Goal: Browse casually: Explore the website without a specific task or goal

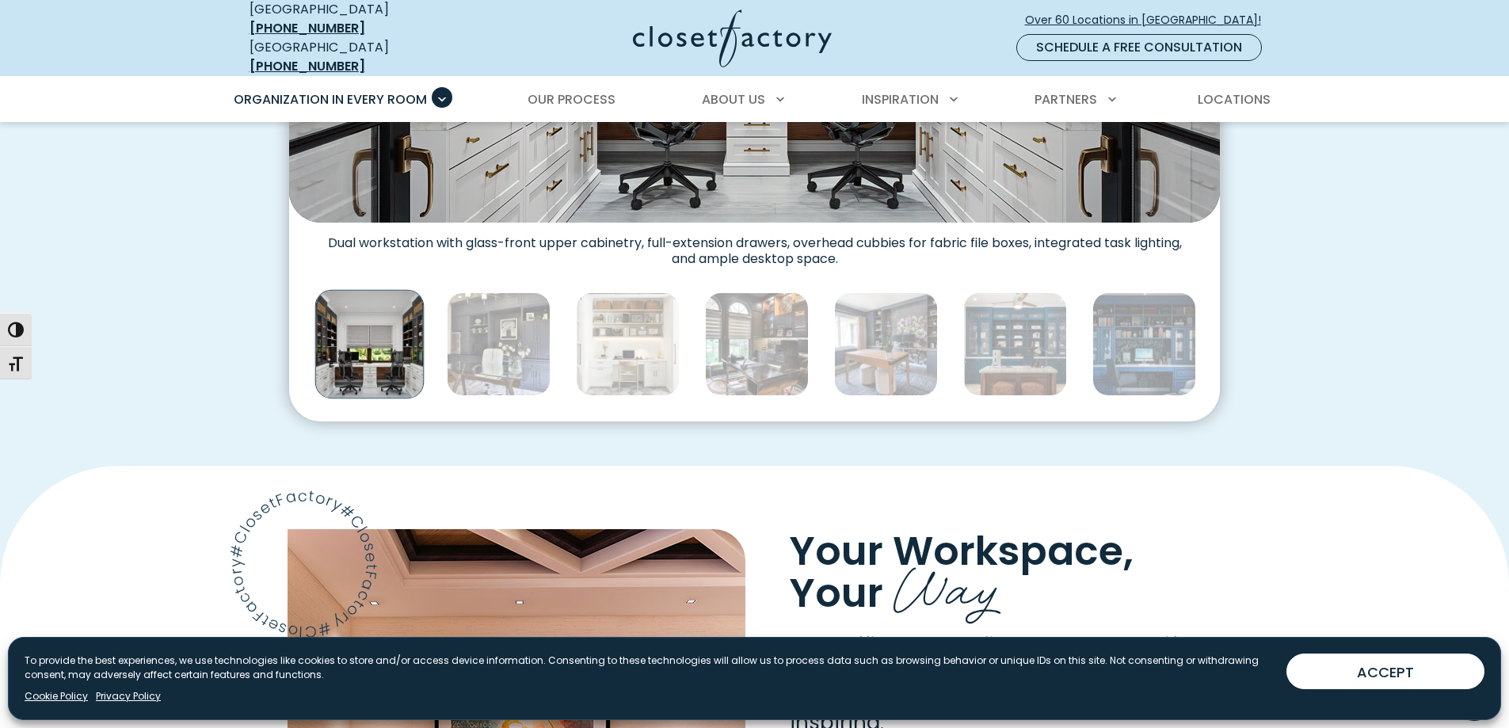
scroll to position [792, 0]
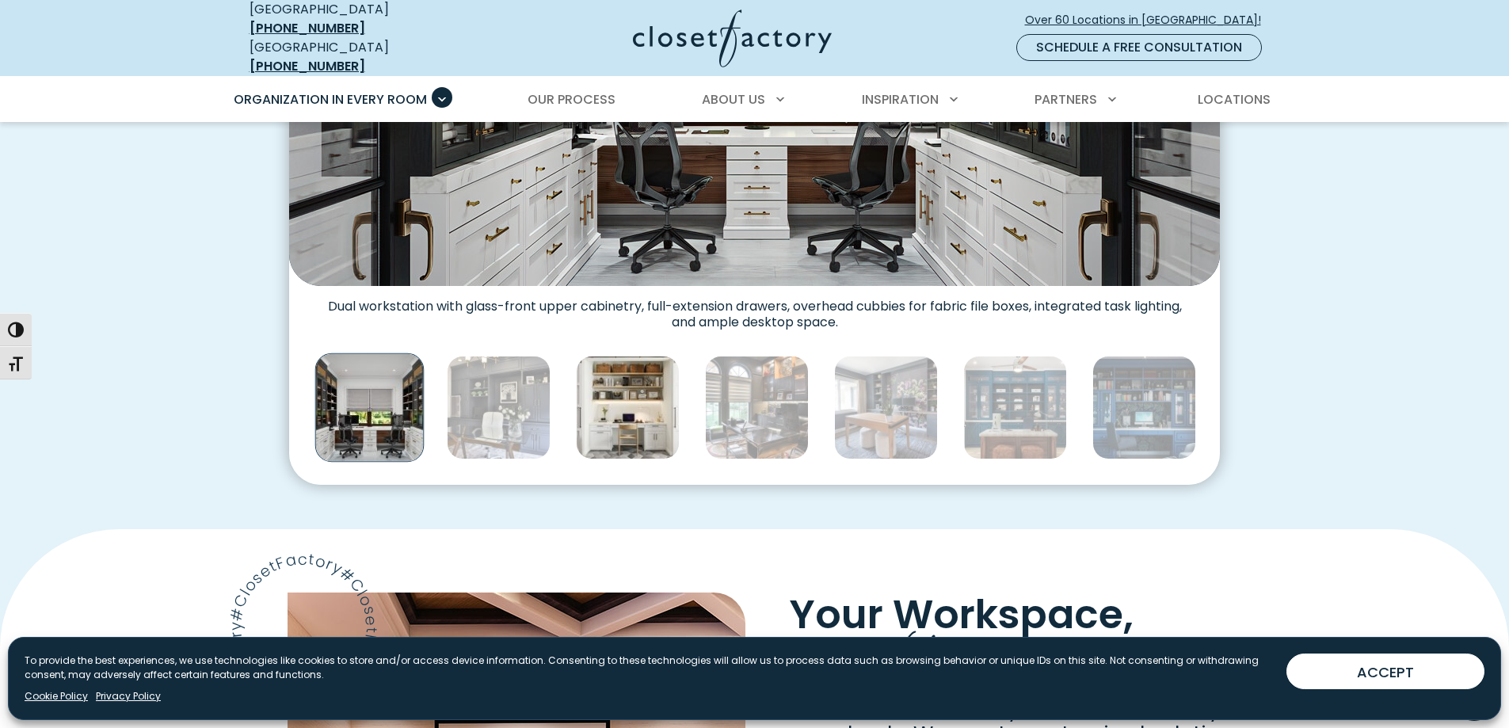
click at [624, 389] on img "Thumbnail Gallery" at bounding box center [628, 408] width 104 height 104
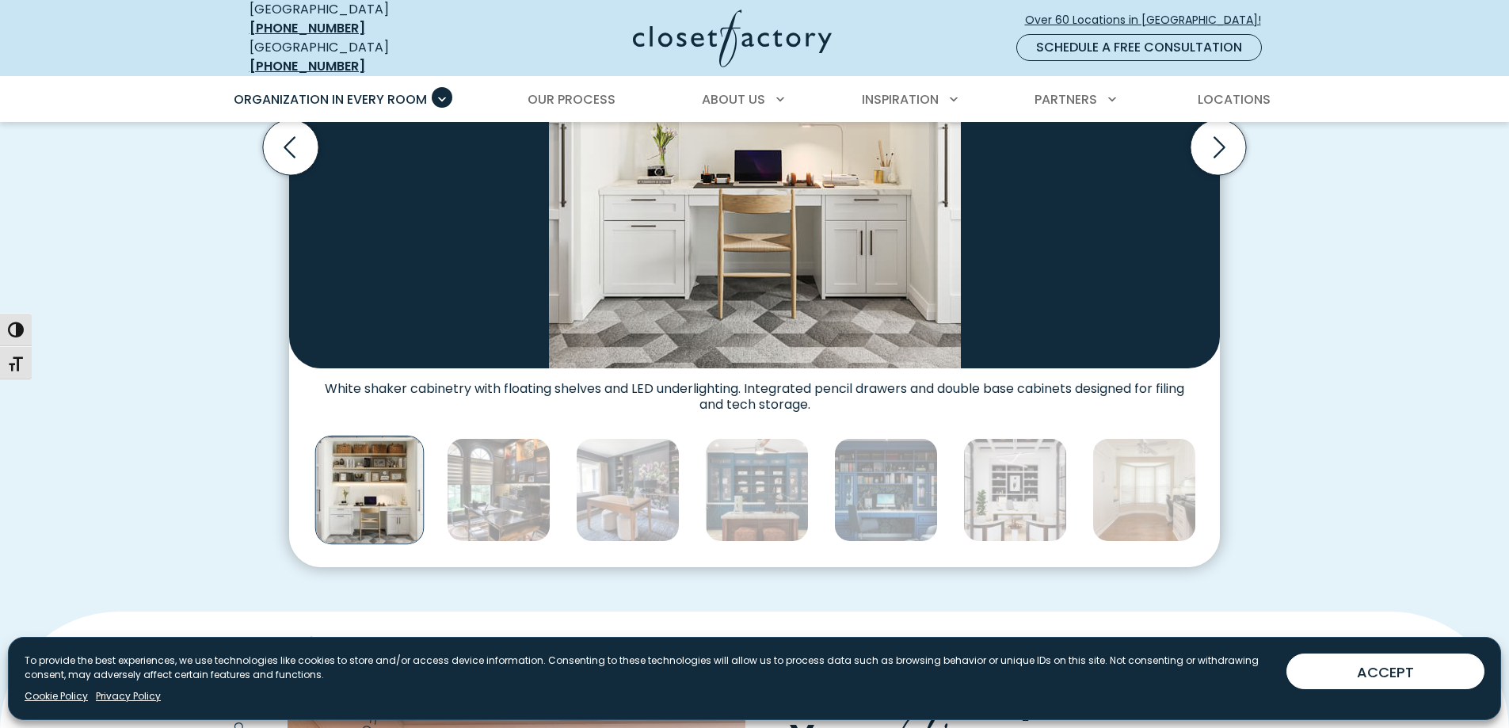
scroll to position [713, 0]
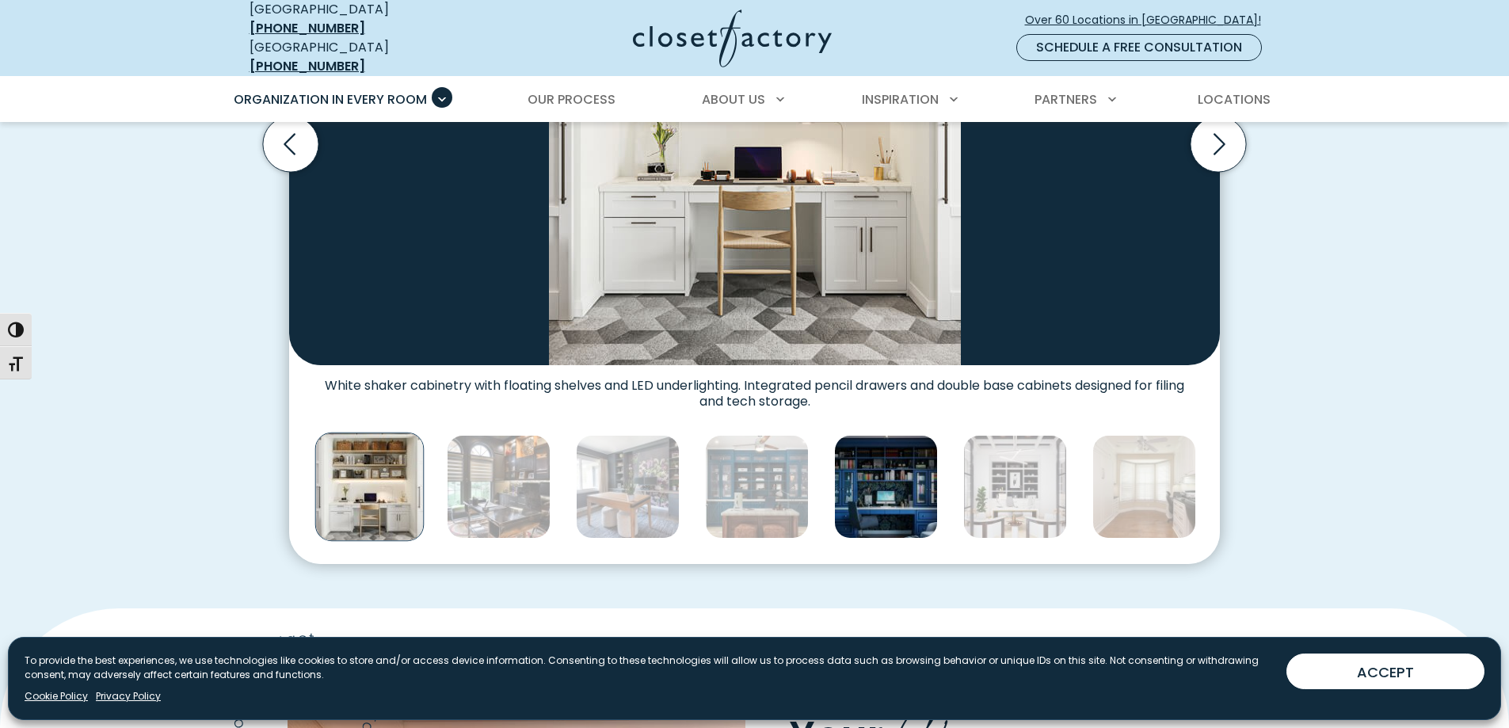
click at [922, 476] on img "Thumbnail Gallery" at bounding box center [886, 487] width 104 height 104
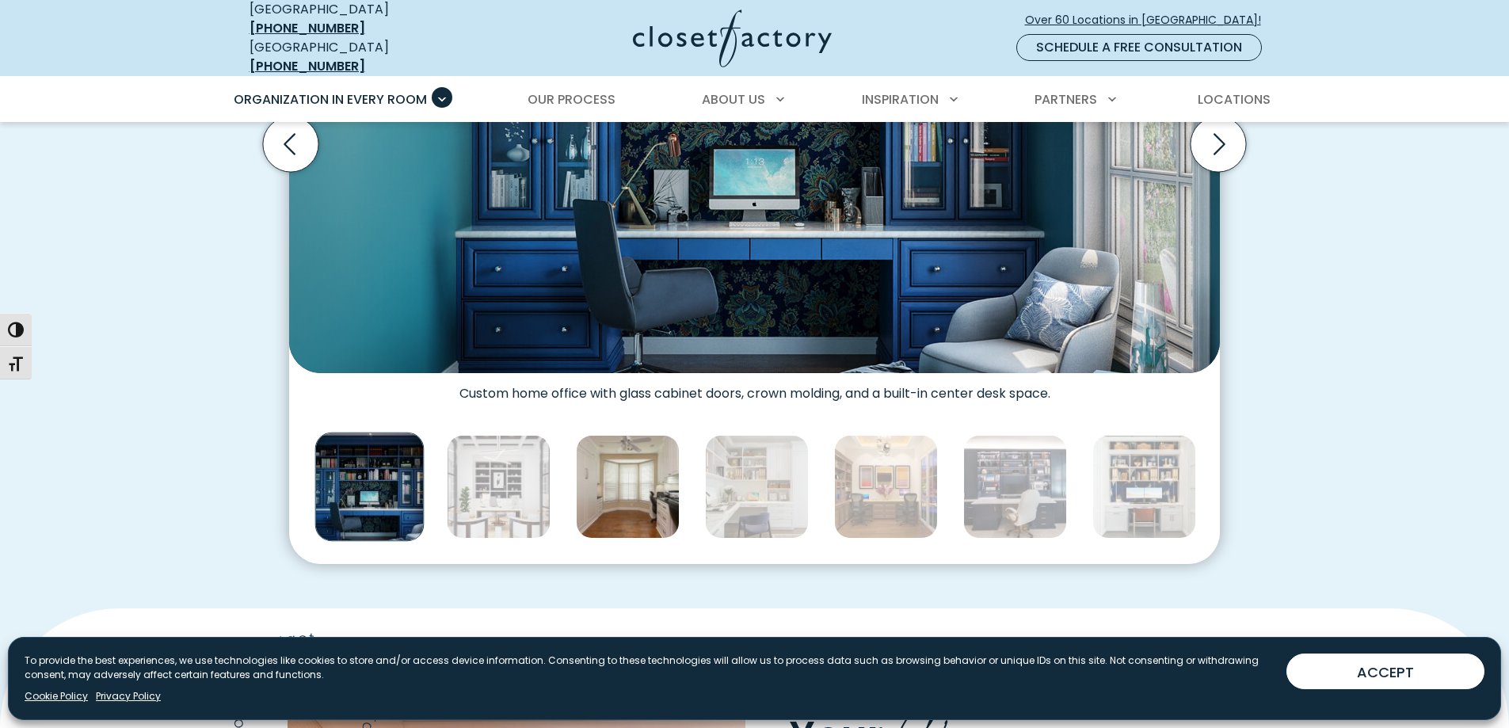
click at [594, 469] on img "Thumbnail Gallery" at bounding box center [628, 487] width 104 height 104
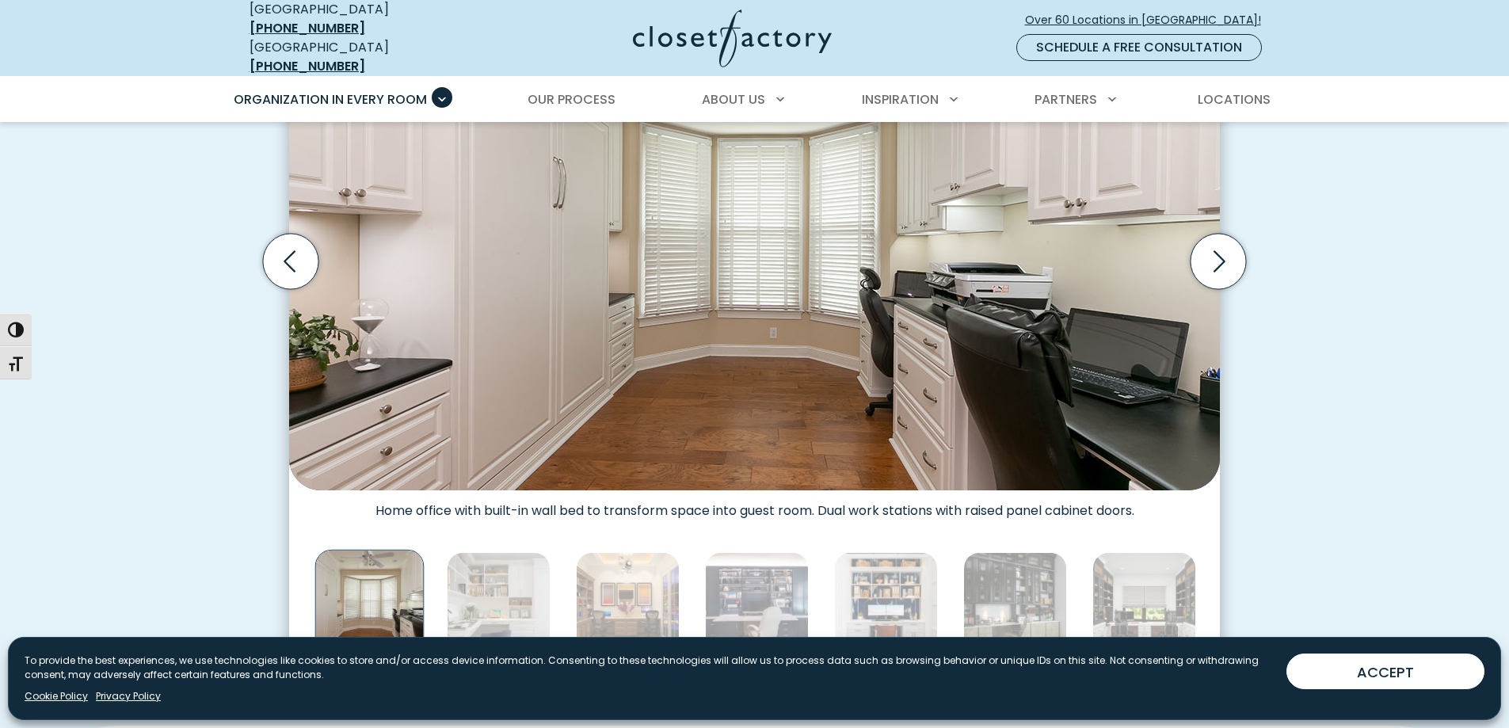
scroll to position [634, 0]
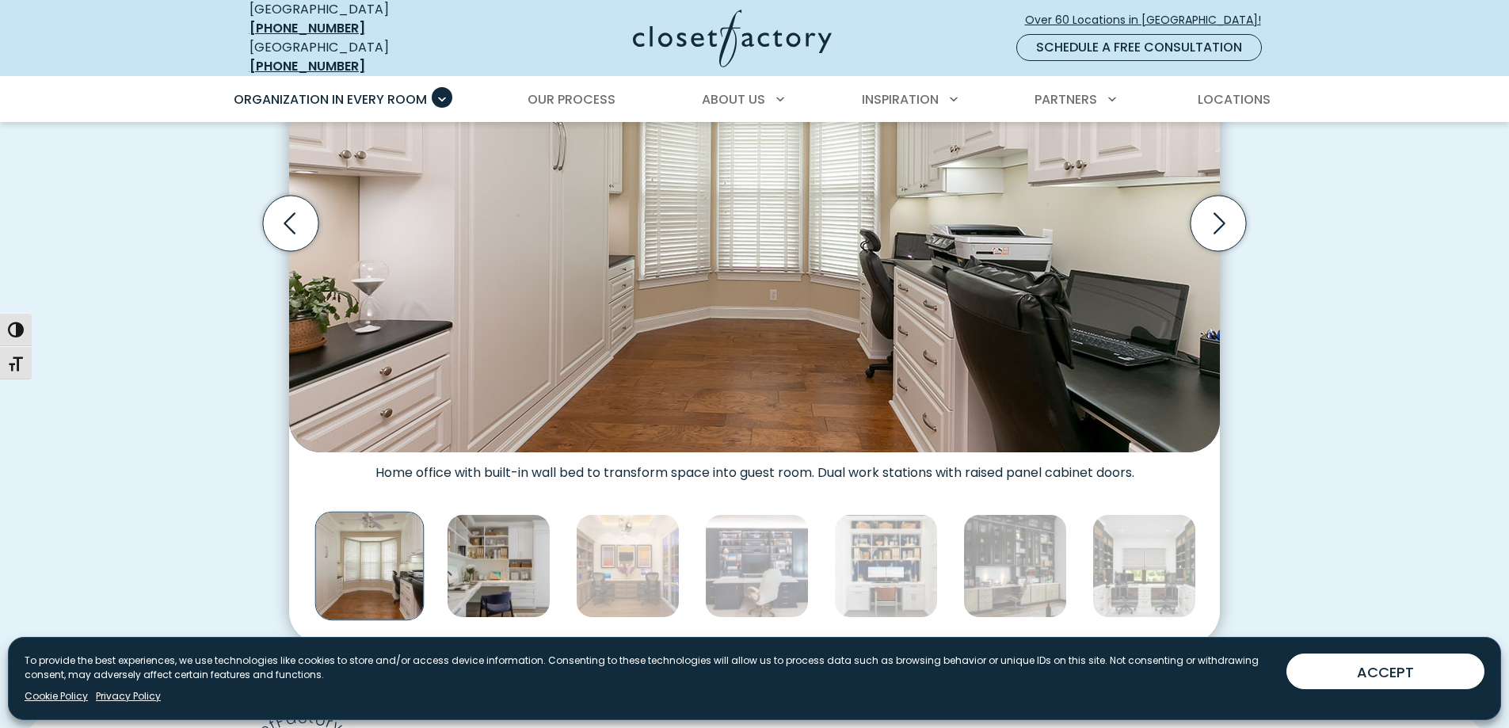
click at [516, 544] on img "Thumbnail Gallery" at bounding box center [499, 566] width 104 height 104
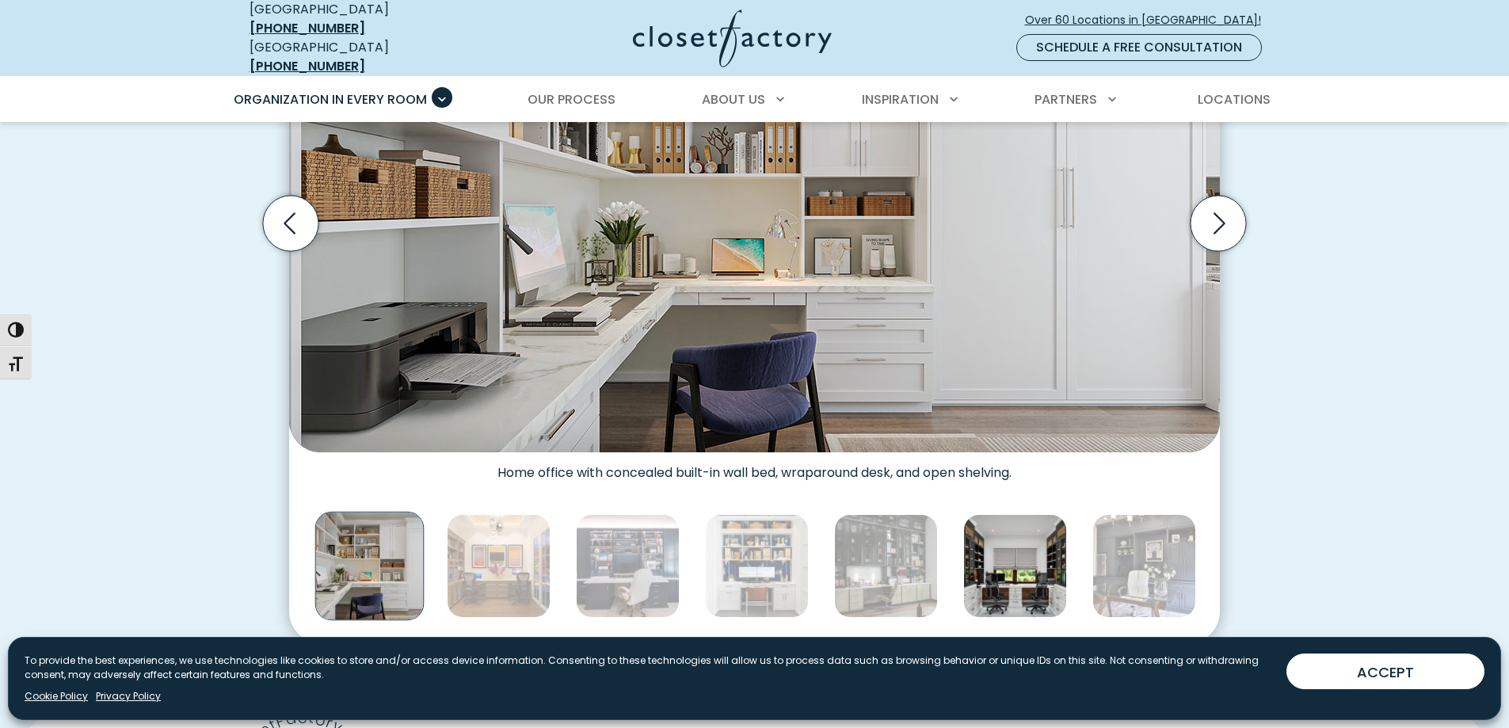
click at [1050, 544] on img "Thumbnail Gallery" at bounding box center [1015, 566] width 104 height 104
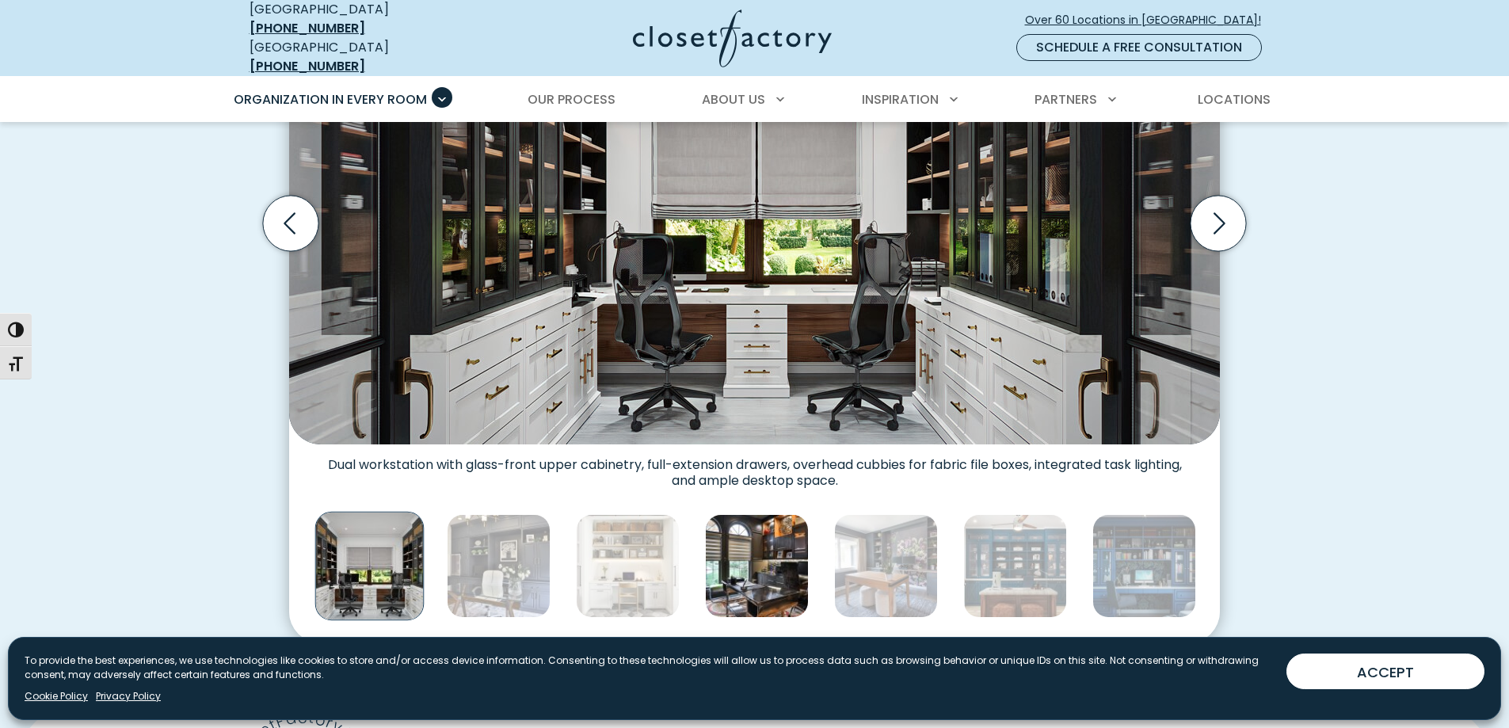
click at [804, 546] on img "Thumbnail Gallery" at bounding box center [757, 566] width 104 height 104
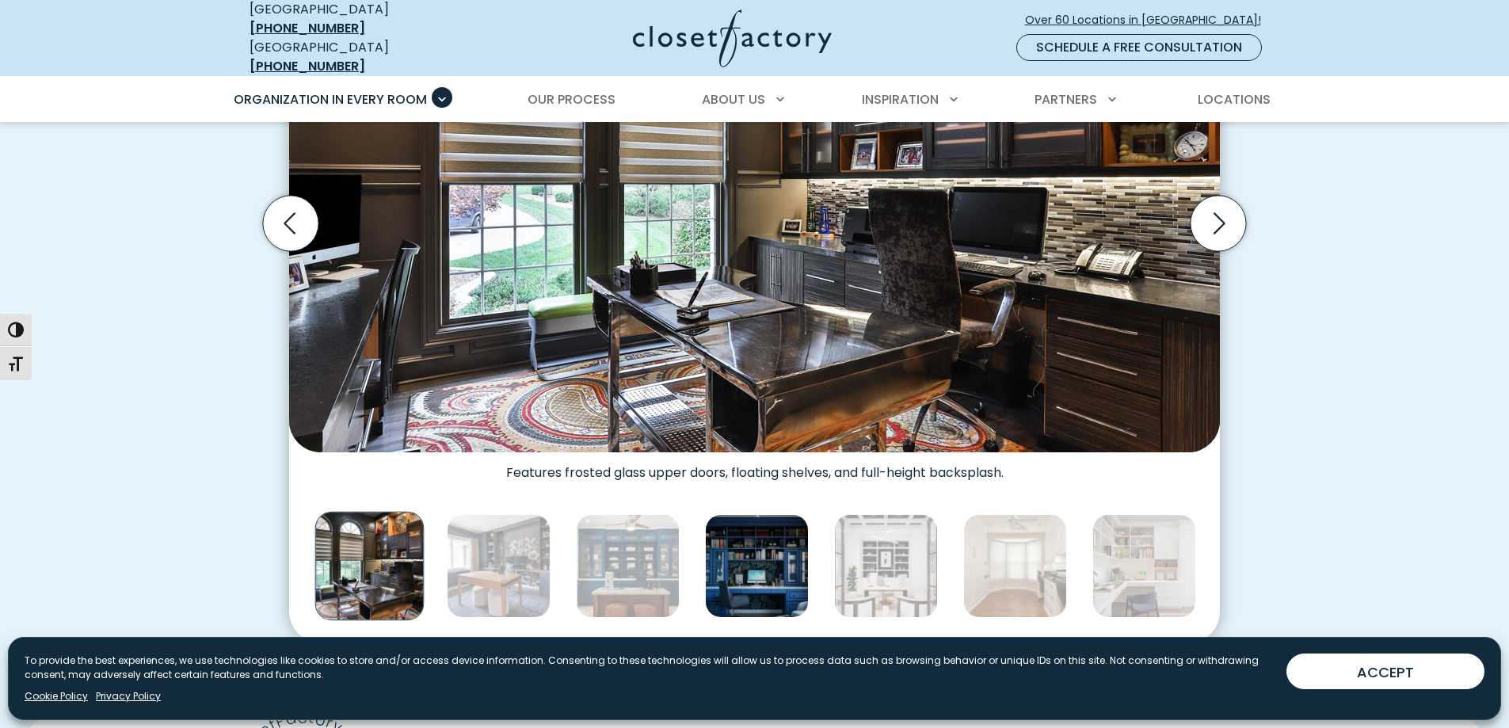
click at [786, 551] on img "Thumbnail Gallery" at bounding box center [757, 566] width 104 height 104
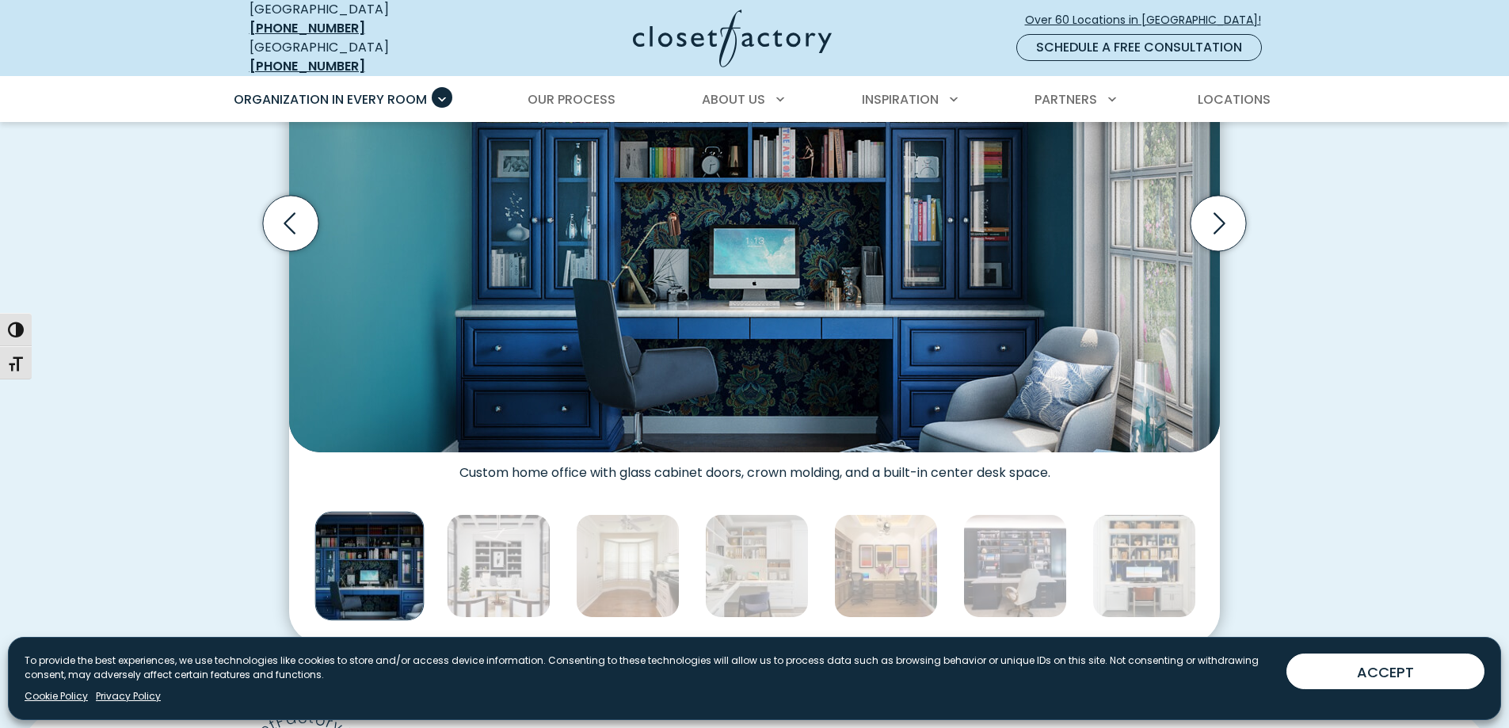
click at [825, 524] on div "Thumbnail Gallery" at bounding box center [885, 566] width 4531 height 116
click at [927, 529] on img "Thumbnail Gallery" at bounding box center [886, 566] width 104 height 104
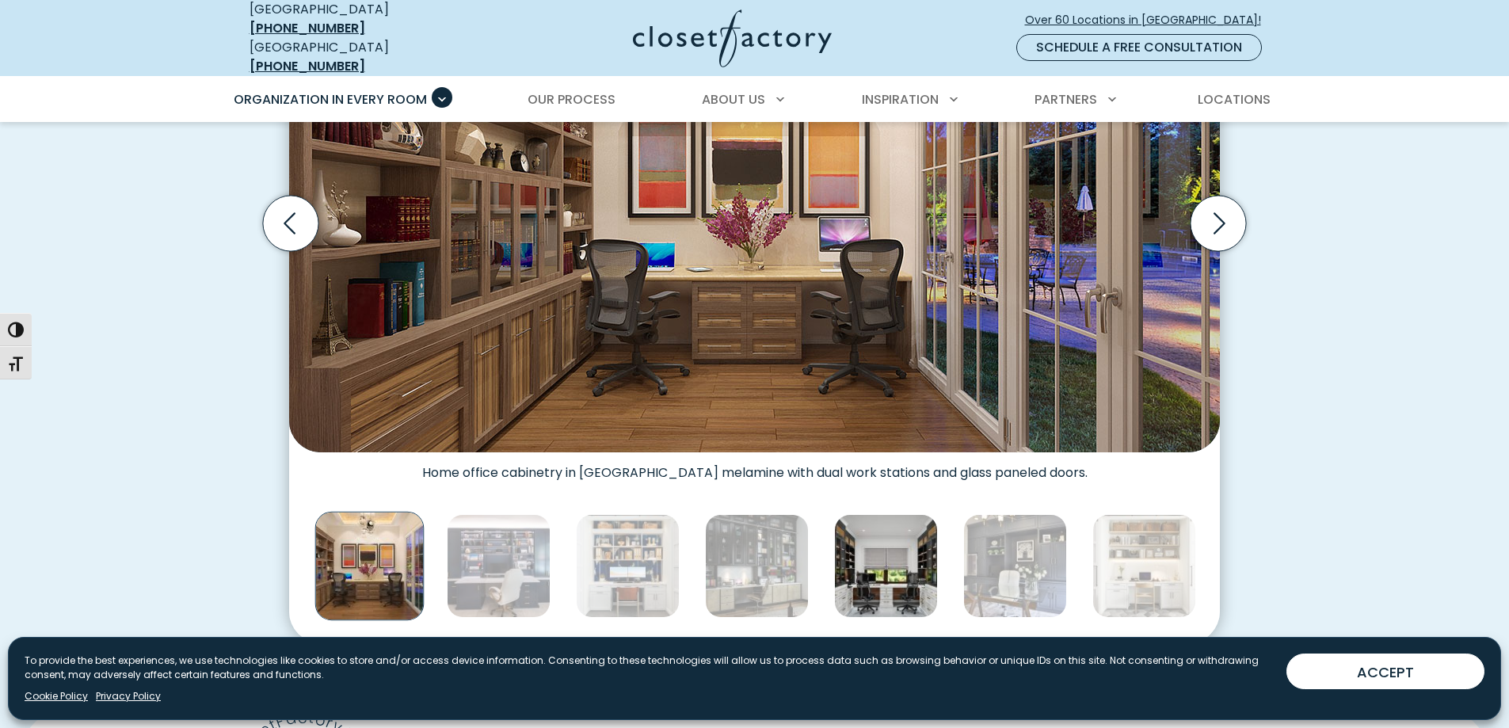
click at [875, 527] on img "Thumbnail Gallery" at bounding box center [886, 566] width 104 height 104
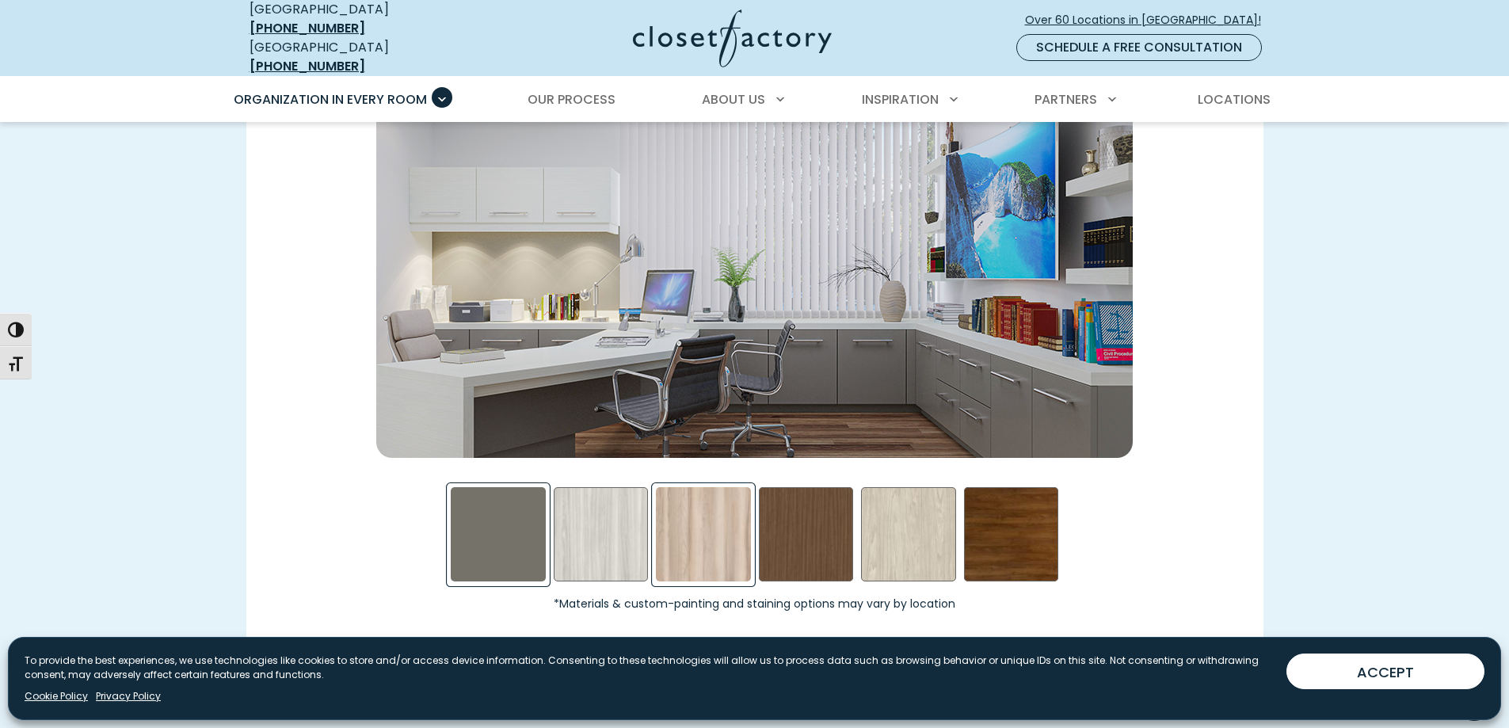
scroll to position [2297, 0]
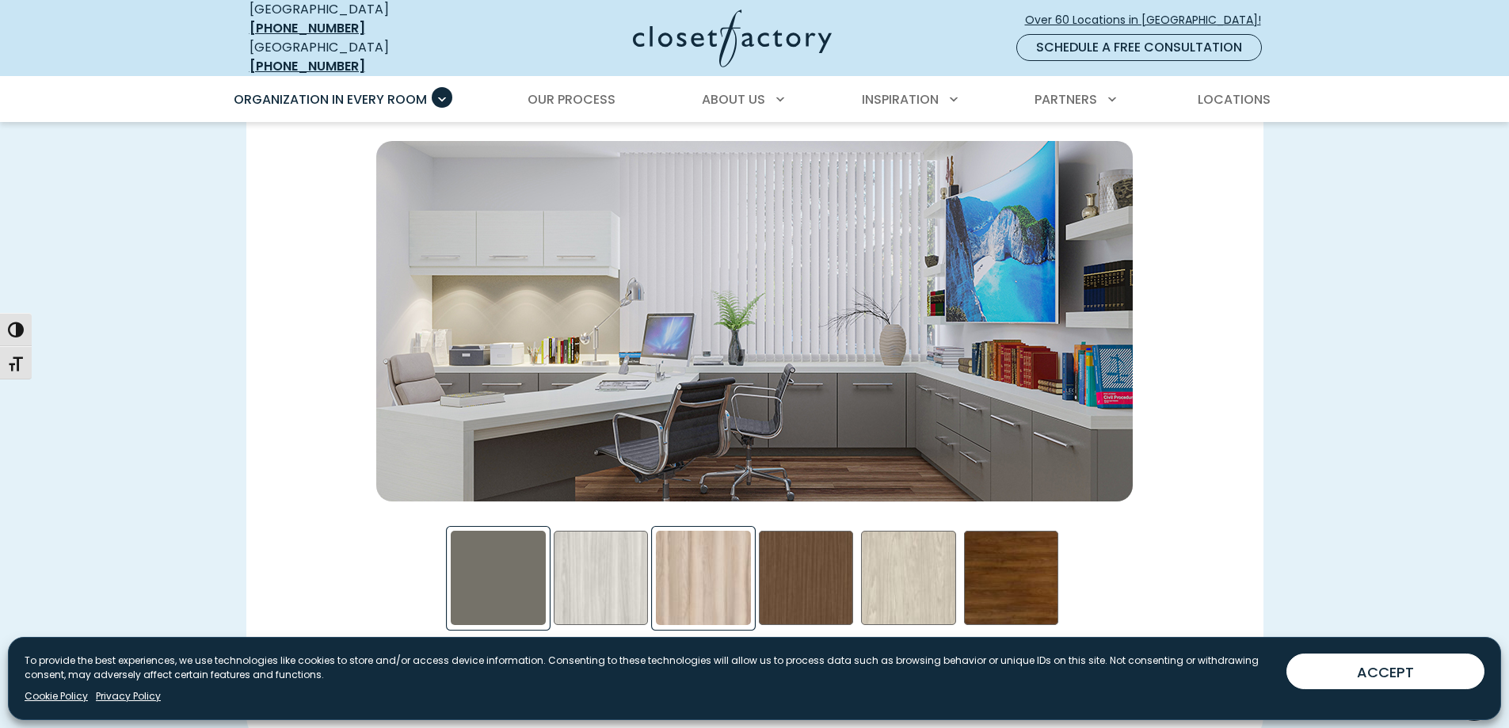
click at [720, 551] on div "Picnic in the Park Swatch" at bounding box center [703, 578] width 95 height 95
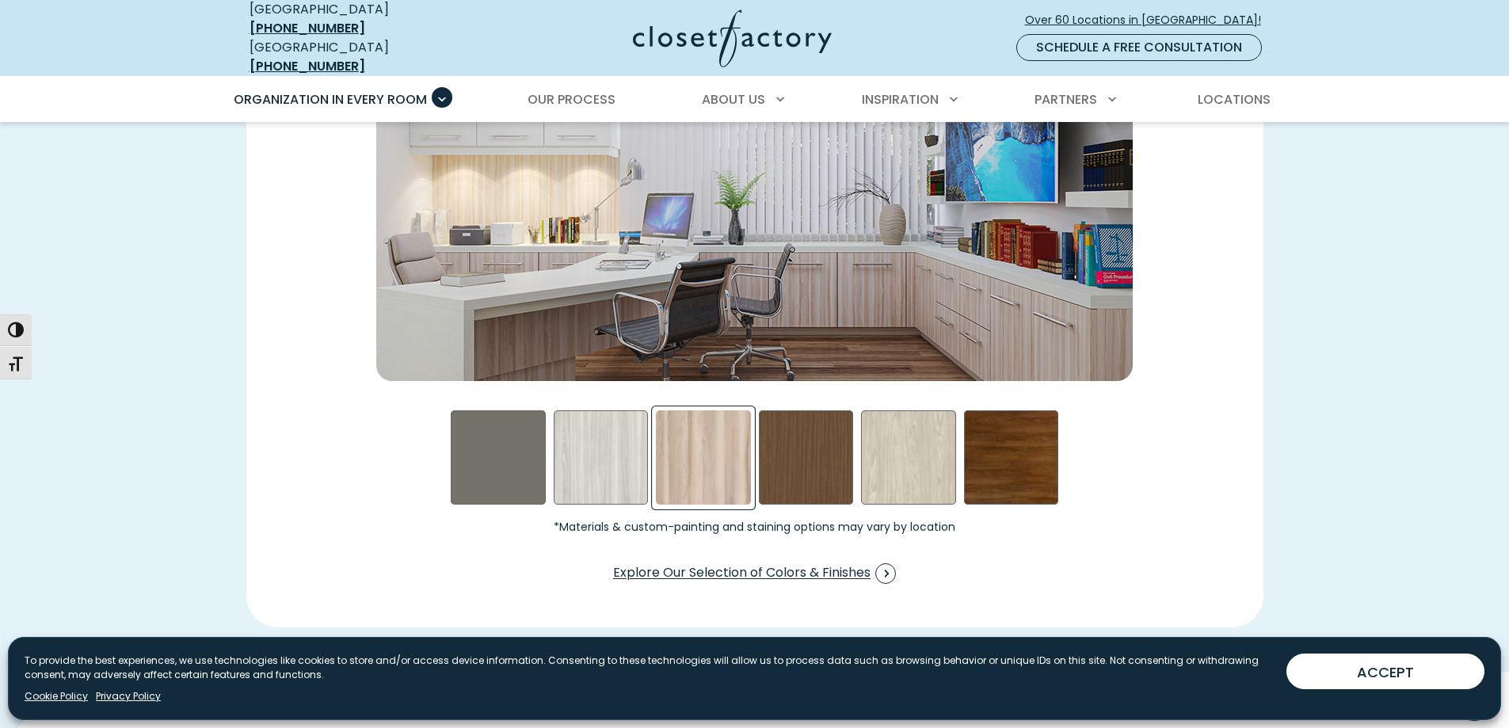
scroll to position [2376, 0]
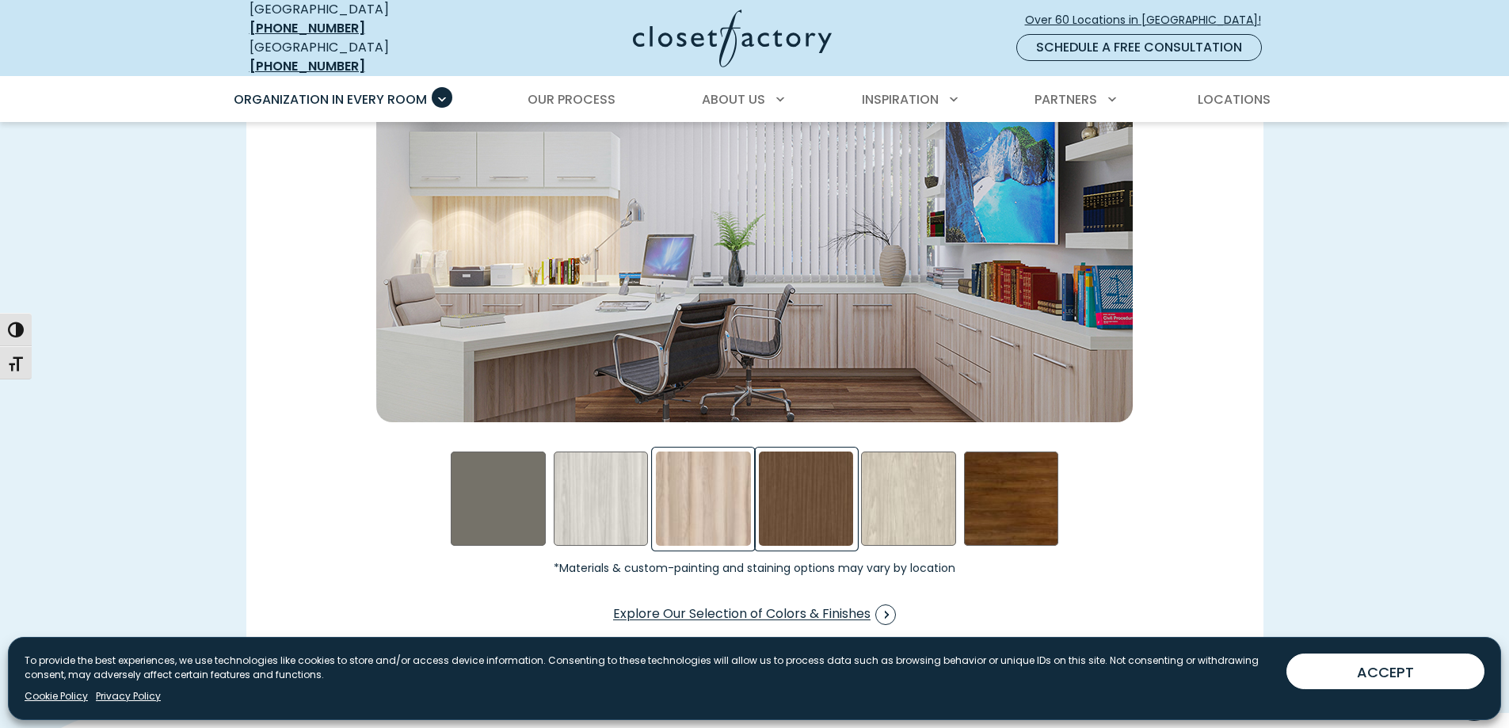
click at [803, 501] on div "Rocky Mountain Swatch" at bounding box center [806, 498] width 95 height 95
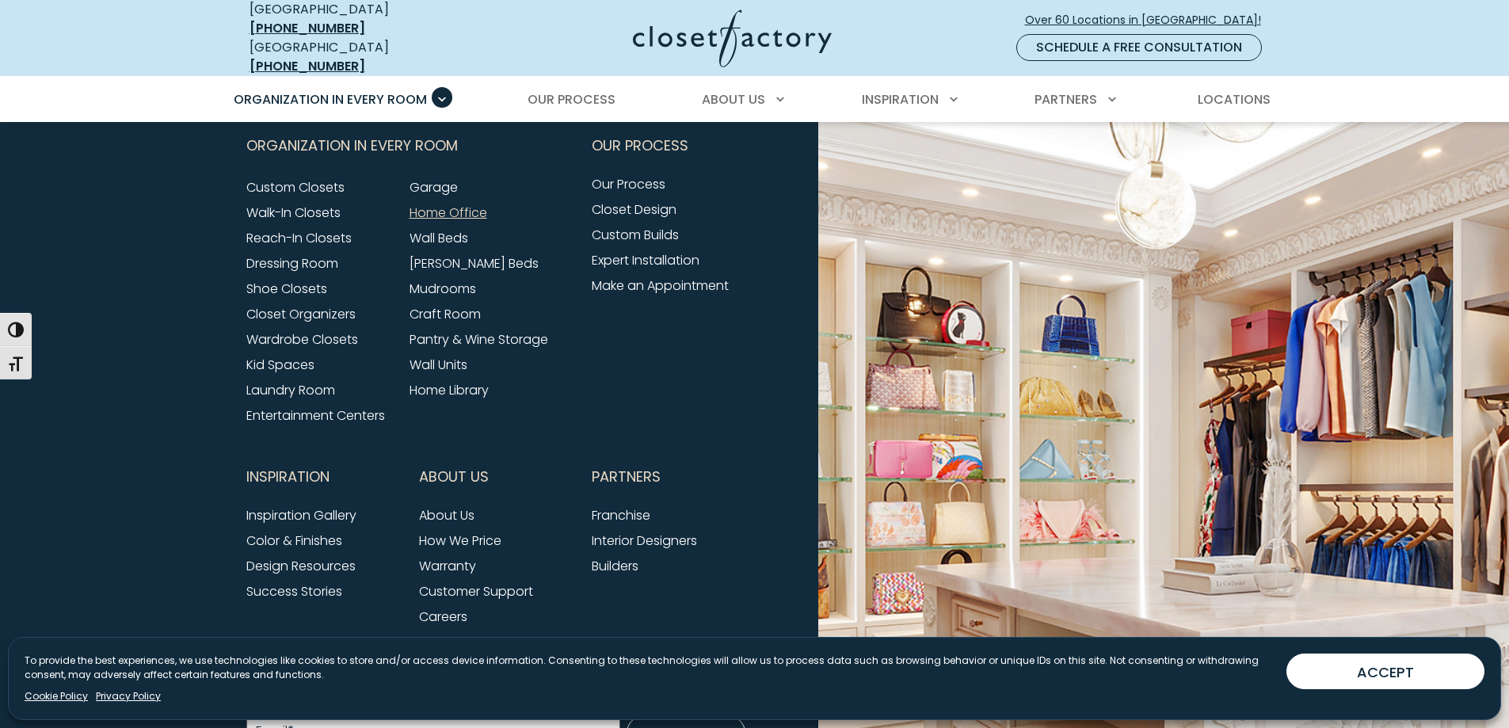
scroll to position [5384, 0]
